Goal: Transaction & Acquisition: Book appointment/travel/reservation

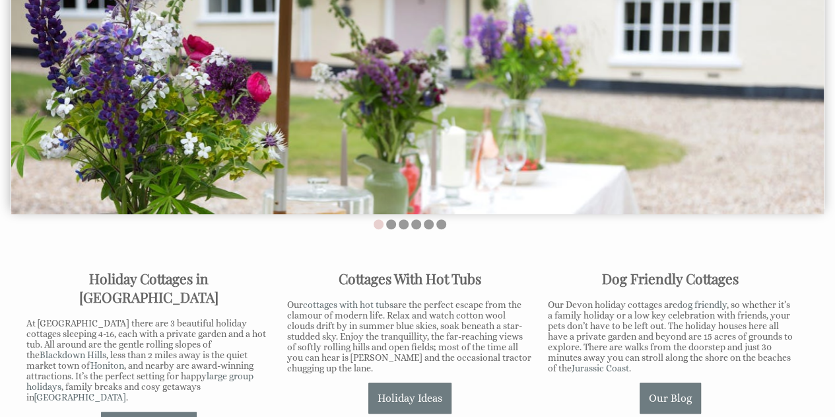
scroll to position [198, 0]
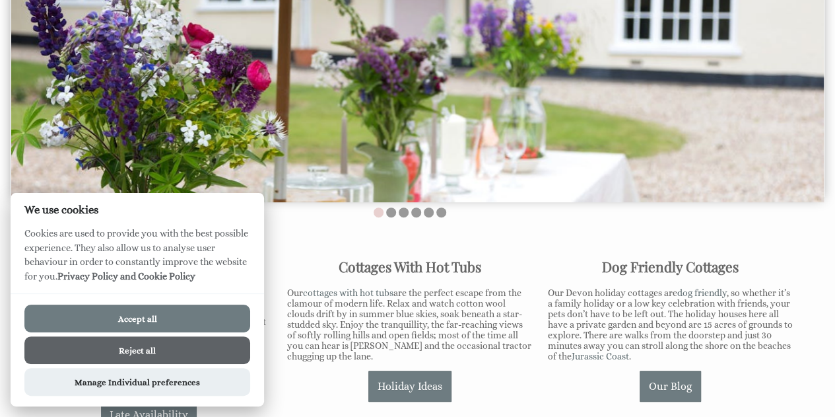
click at [178, 349] on button "Reject all" at bounding box center [137, 350] width 226 height 28
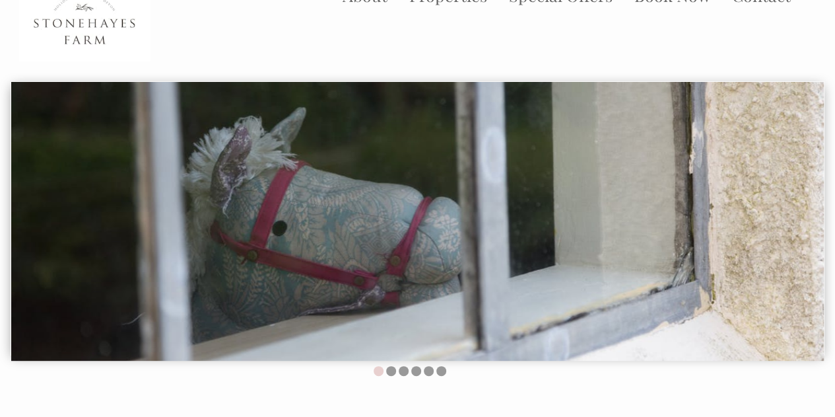
scroll to position [66, 0]
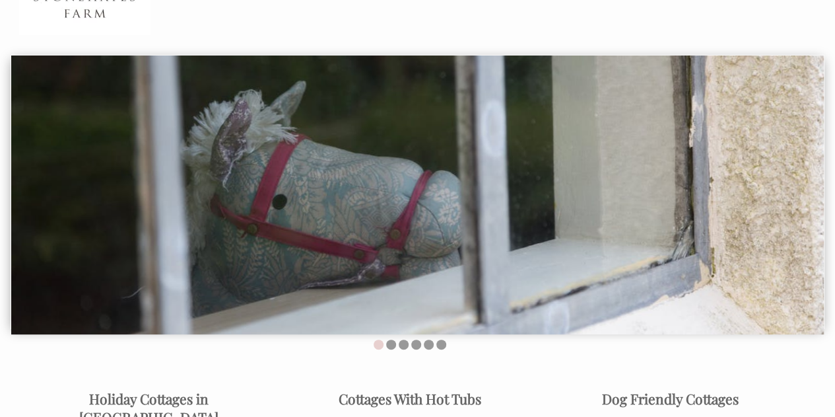
click at [628, 209] on img at bounding box center [417, 194] width 813 height 279
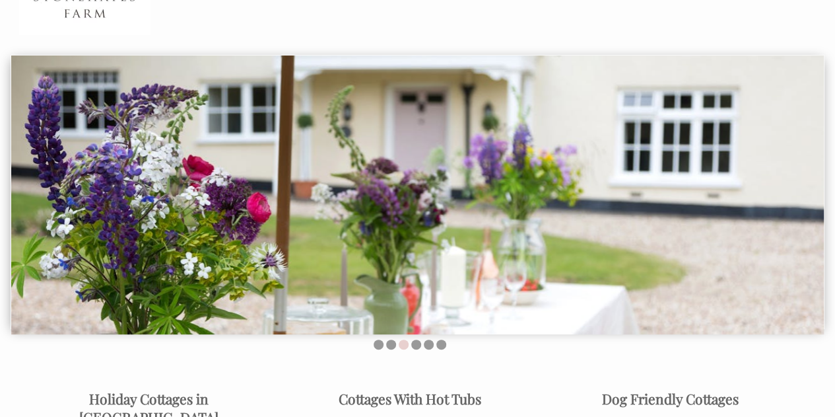
click at [795, 179] on img at bounding box center [417, 194] width 813 height 279
click at [465, 244] on img at bounding box center [417, 194] width 813 height 279
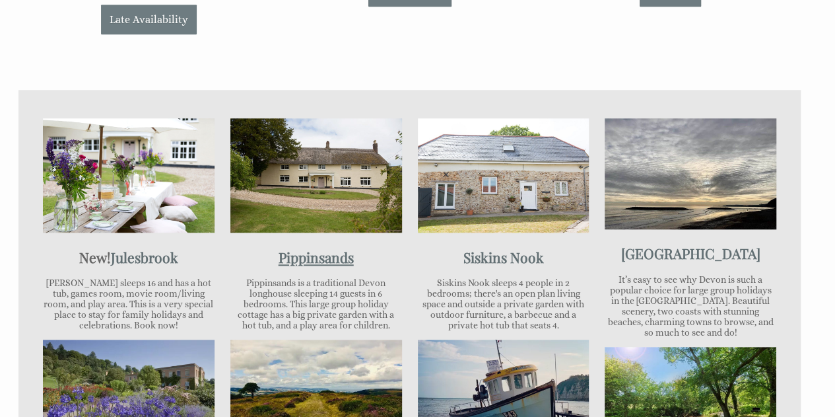
scroll to position [594, 0]
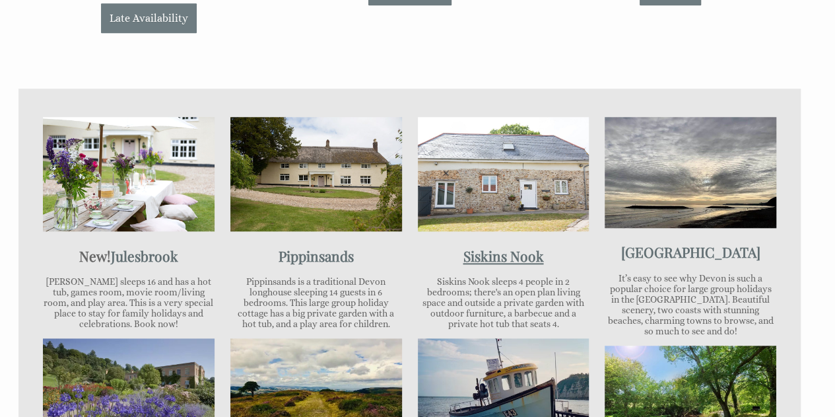
click at [505, 246] on link "Siskins Nook" at bounding box center [503, 255] width 81 height 18
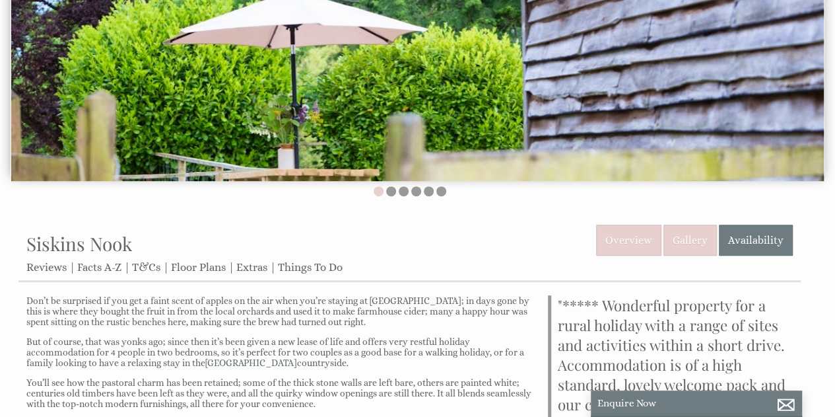
scroll to position [197, 0]
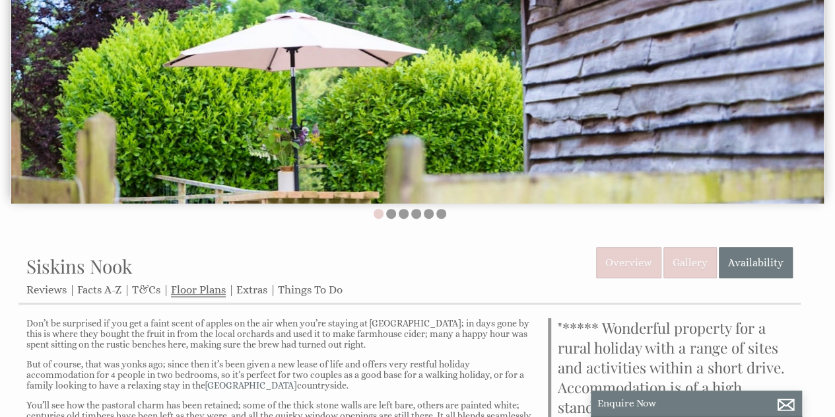
click at [198, 292] on link "Floor Plans" at bounding box center [198, 290] width 55 height 14
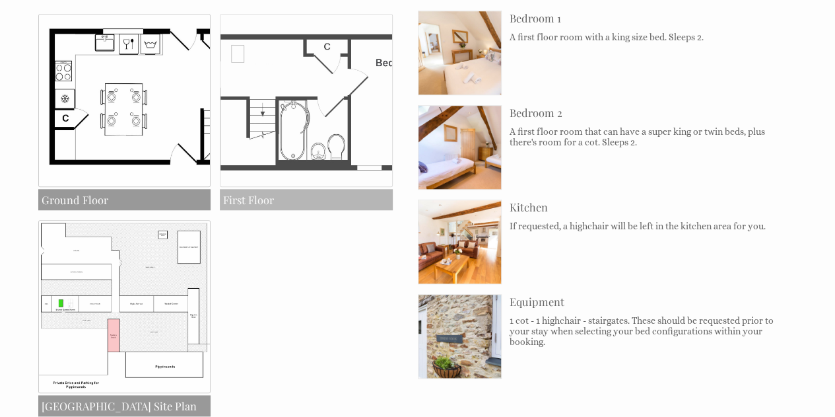
scroll to position [528, 0]
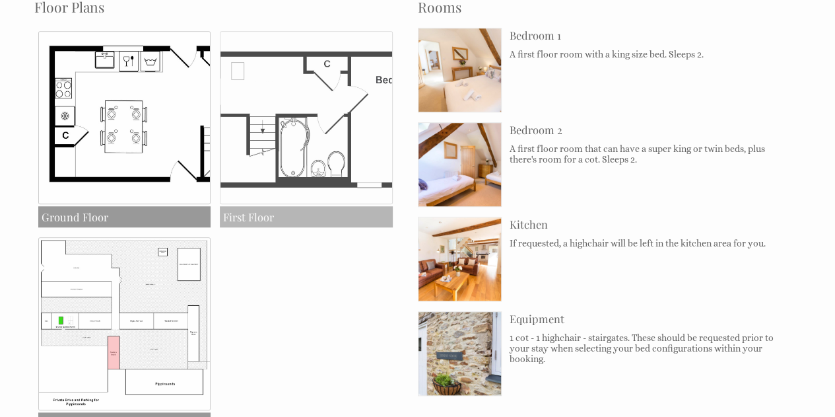
click at [327, 131] on img at bounding box center [306, 117] width 173 height 173
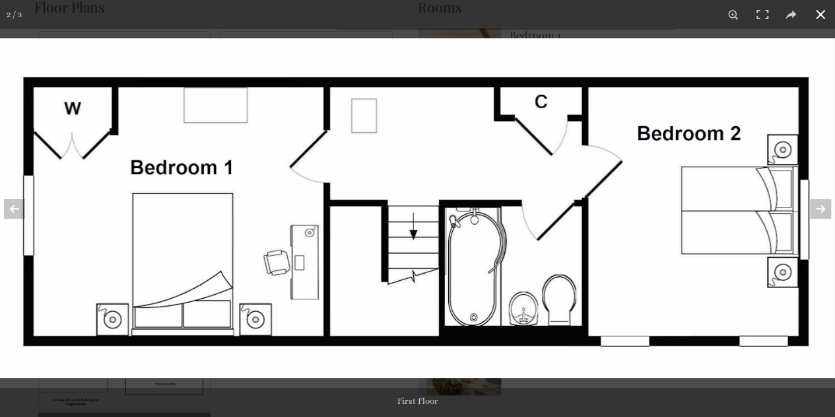
click at [821, 19] on button at bounding box center [820, 14] width 29 height 29
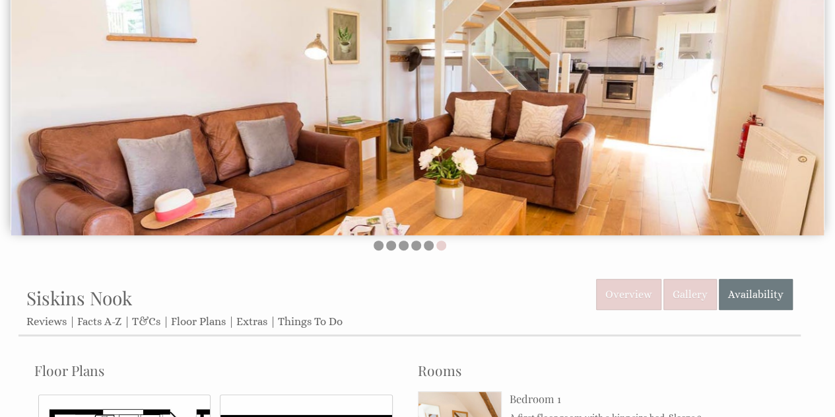
scroll to position [132, 0]
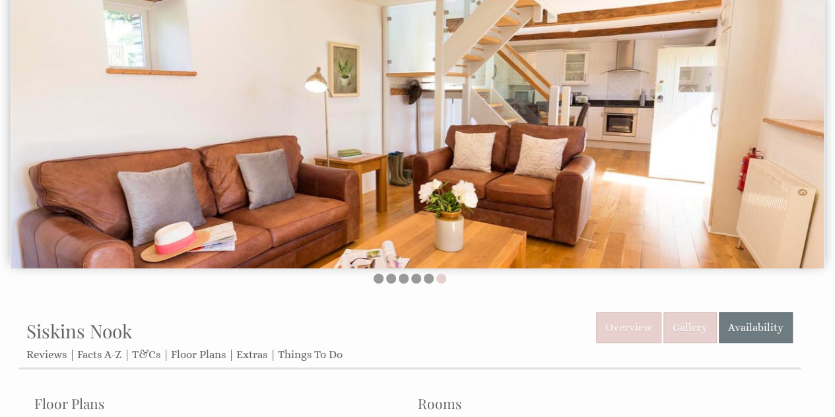
click at [690, 195] on img at bounding box center [417, 128] width 813 height 279
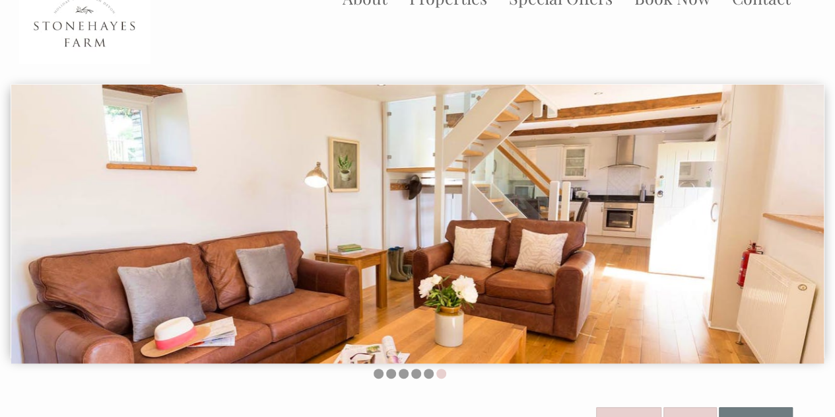
scroll to position [66, 0]
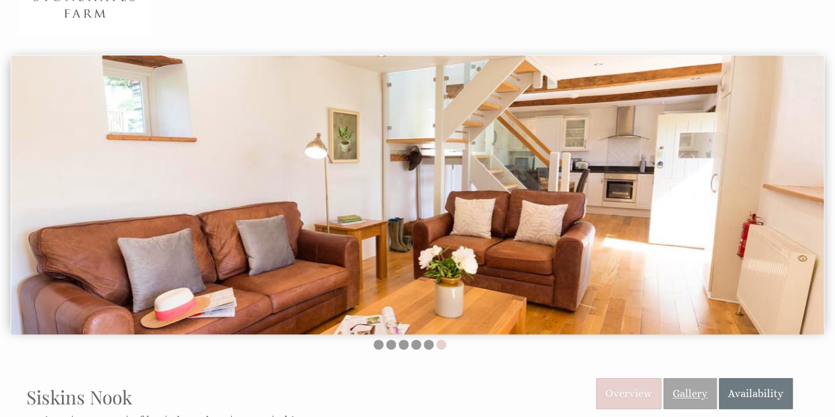
click at [696, 386] on link "Gallery" at bounding box center [689, 393] width 53 height 31
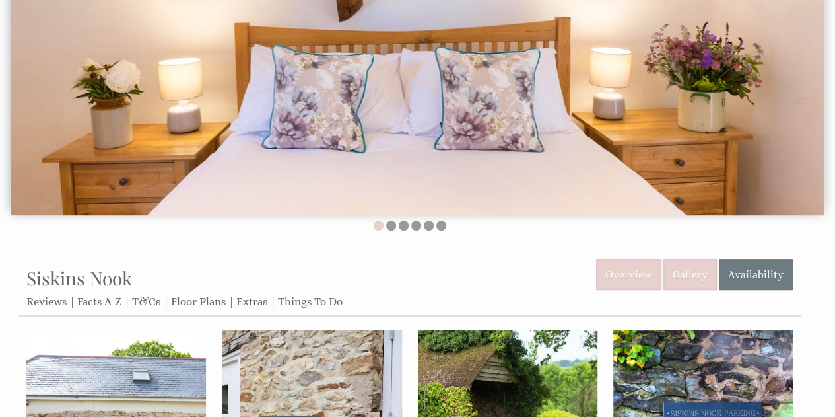
scroll to position [198, 0]
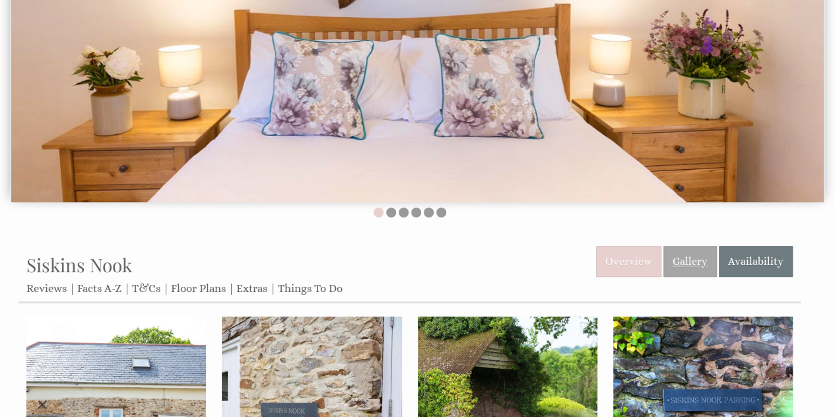
click at [690, 269] on link "Gallery" at bounding box center [689, 261] width 53 height 31
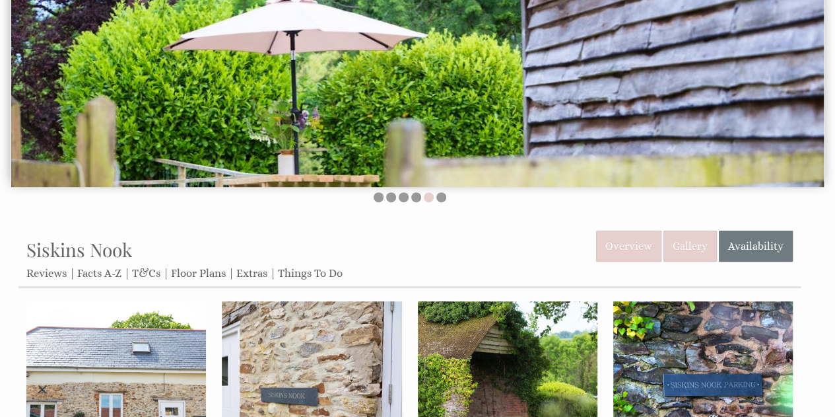
scroll to position [132, 0]
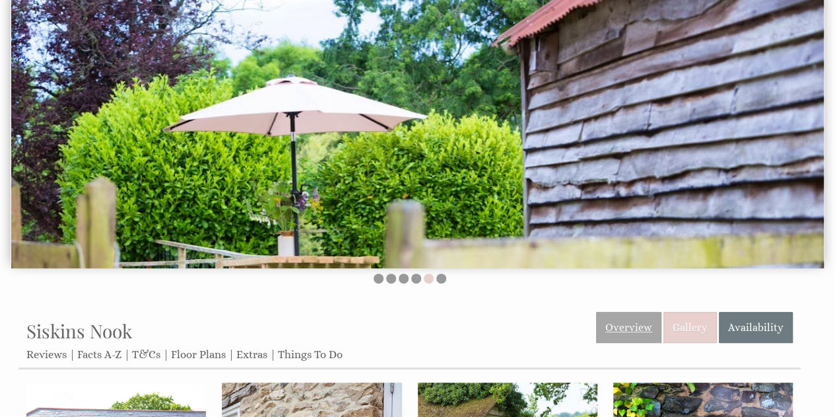
click at [621, 331] on link "Overview" at bounding box center [628, 327] width 65 height 31
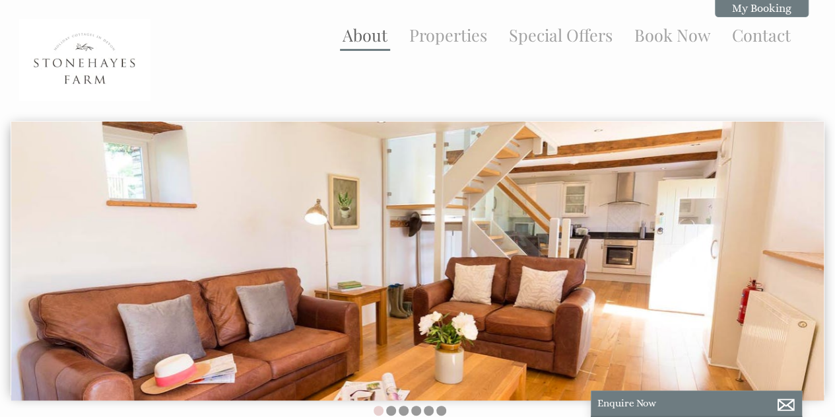
click at [360, 36] on link "About" at bounding box center [365, 35] width 45 height 22
